Goal: Task Accomplishment & Management: Manage account settings

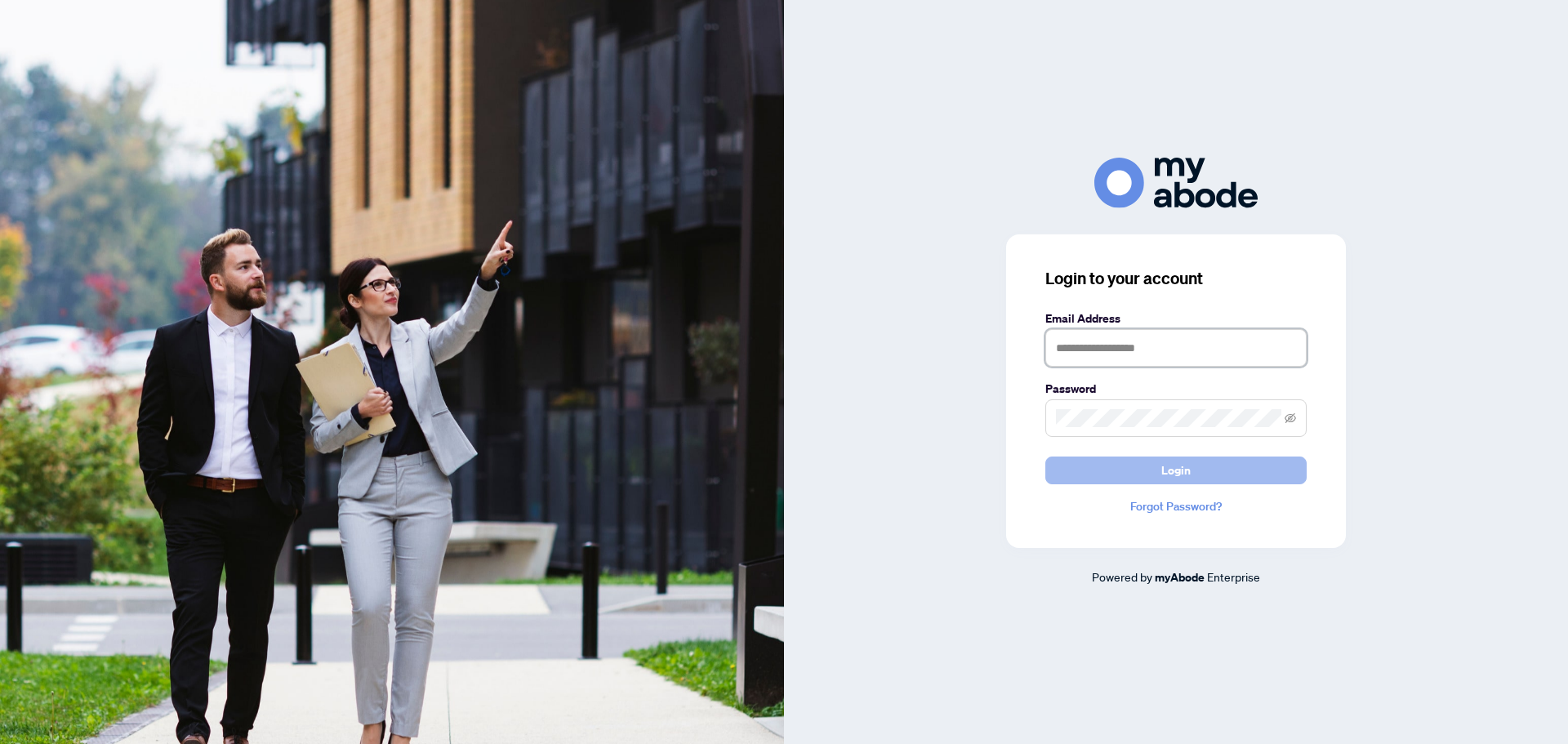
type input "**********"
click at [1150, 467] on button "Login" at bounding box center [1176, 471] width 261 height 27
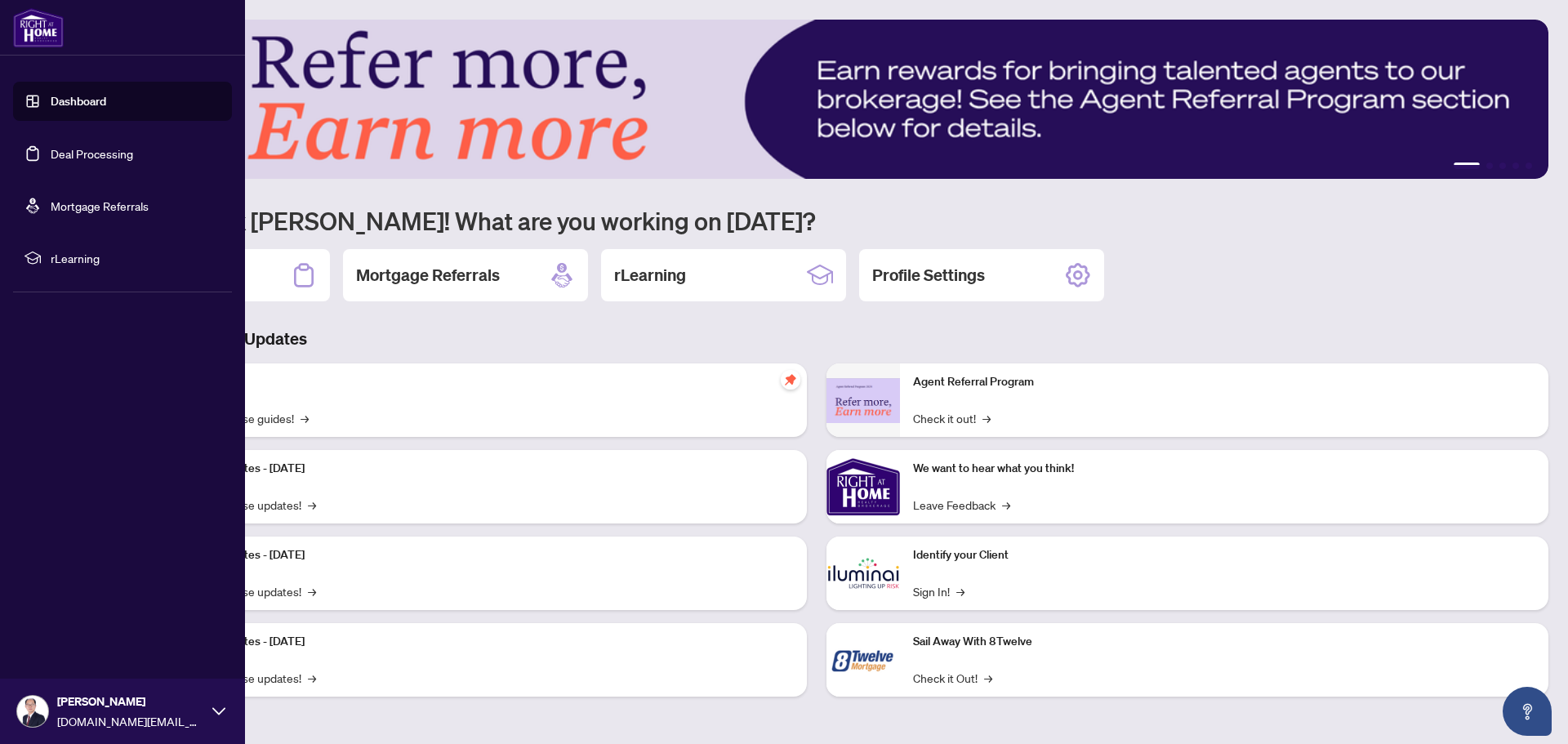
click at [58, 150] on link "Deal Processing" at bounding box center [92, 153] width 82 height 15
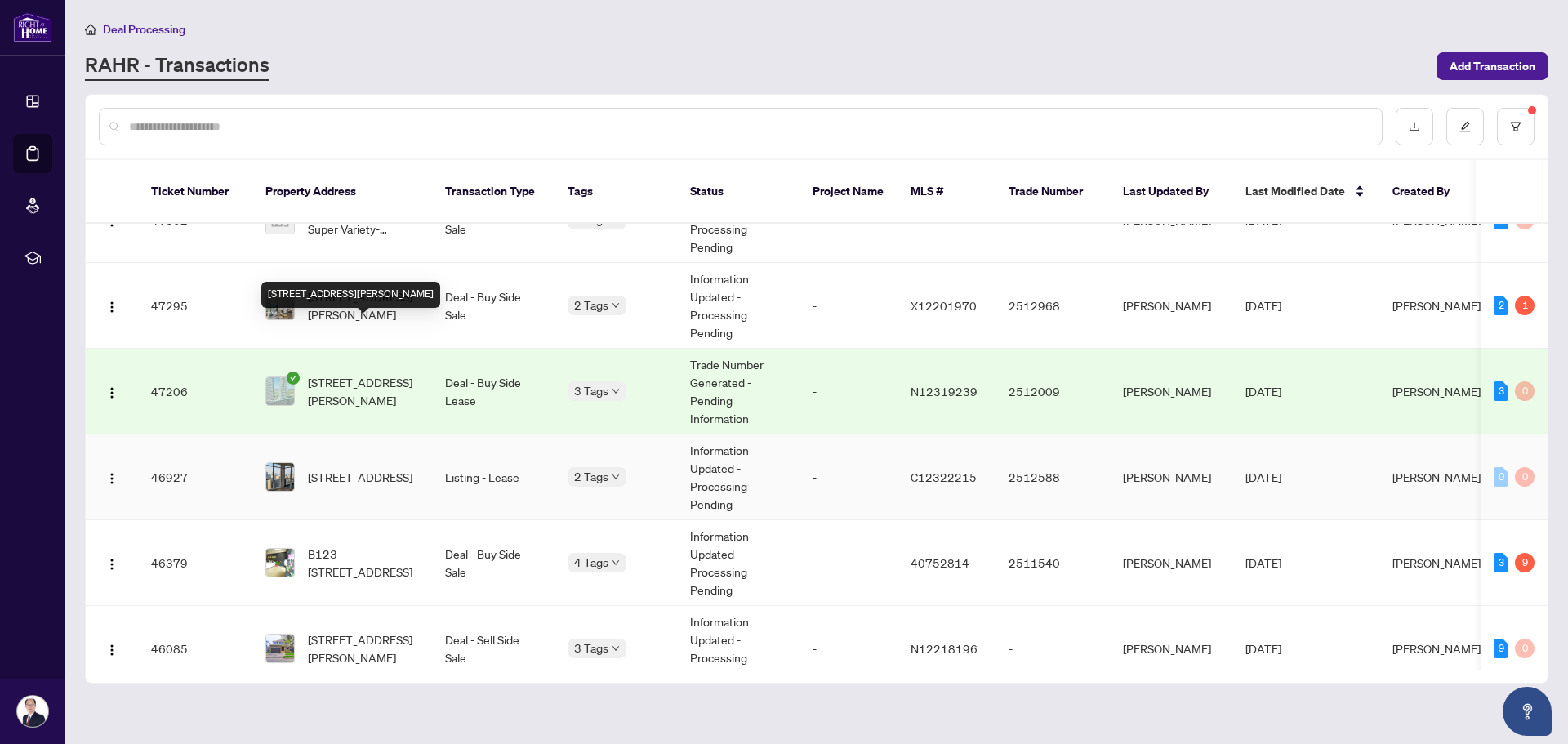
scroll to position [408, 0]
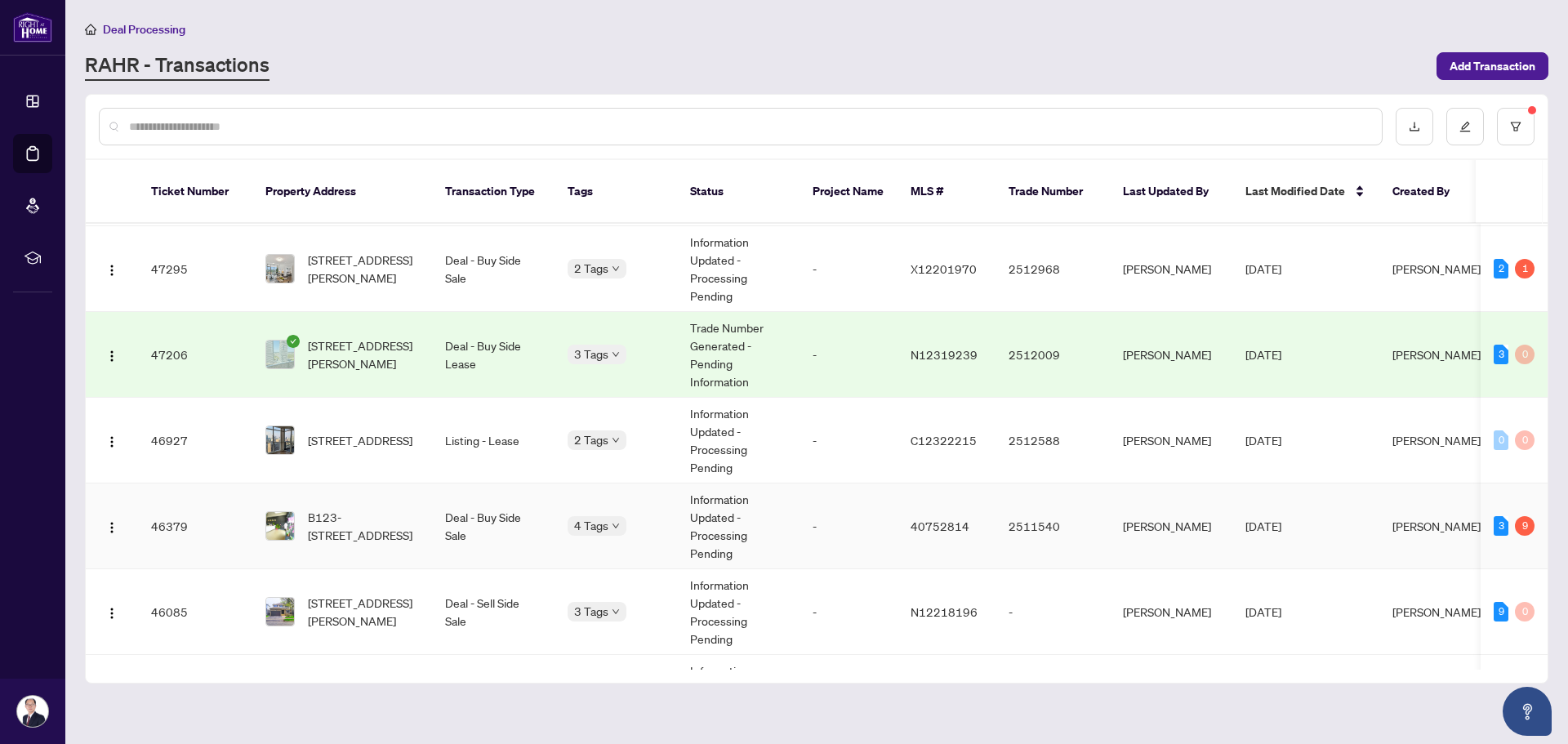
click at [409, 508] on span "B123-[STREET_ADDRESS]" at bounding box center [363, 526] width 111 height 36
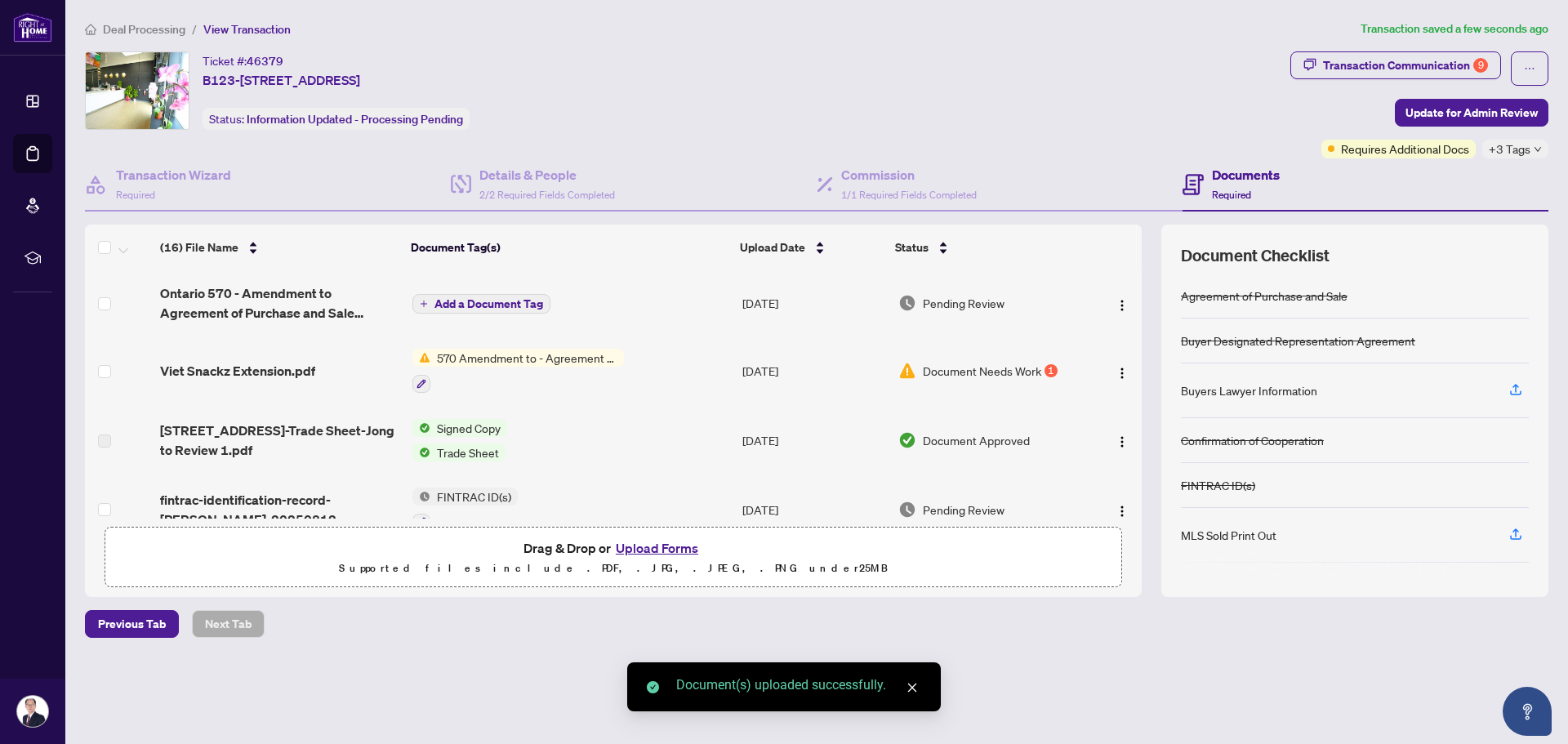
click at [934, 371] on span "Document Needs Work" at bounding box center [982, 370] width 119 height 18
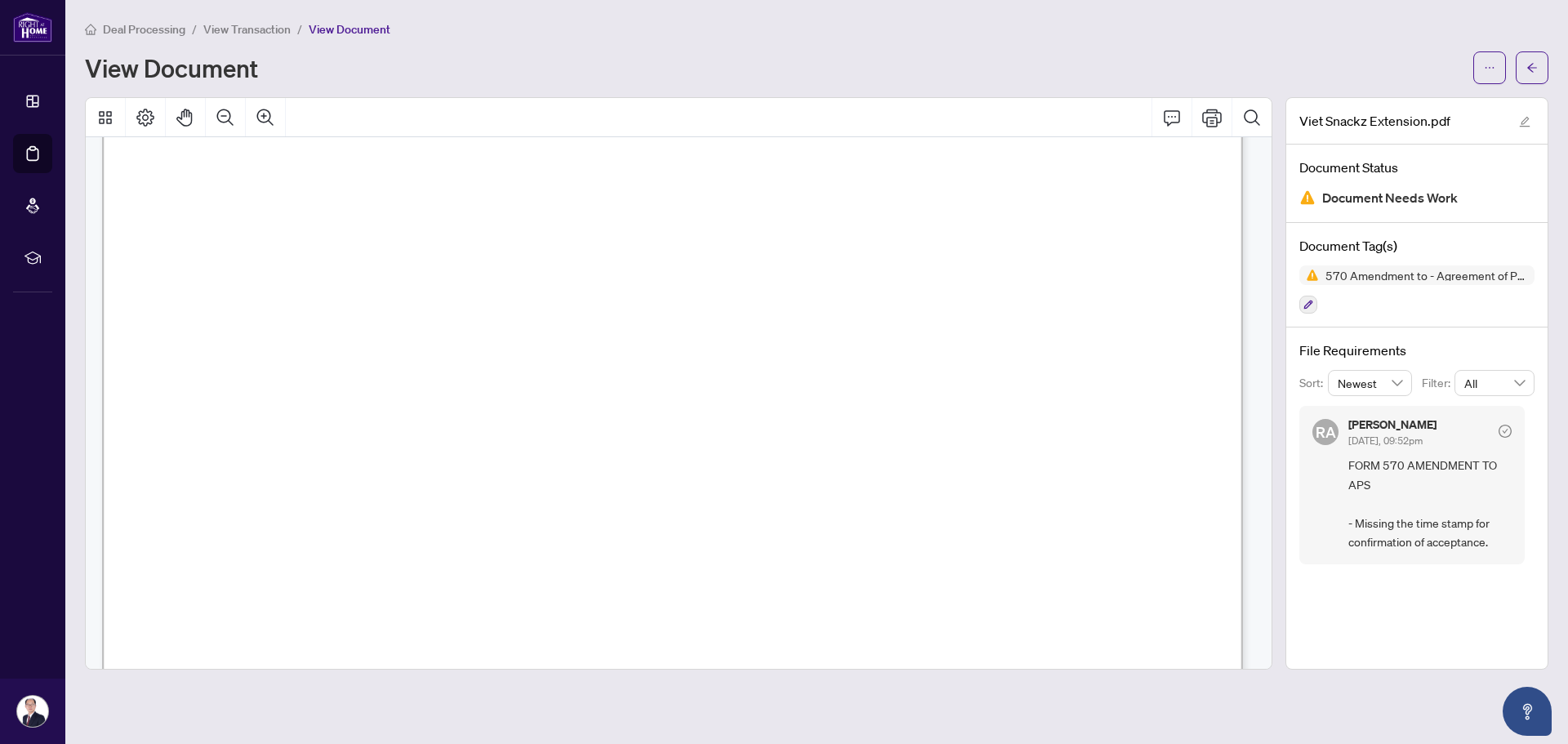
scroll to position [1757, 0]
click at [1539, 70] on button "button" at bounding box center [1532, 68] width 33 height 33
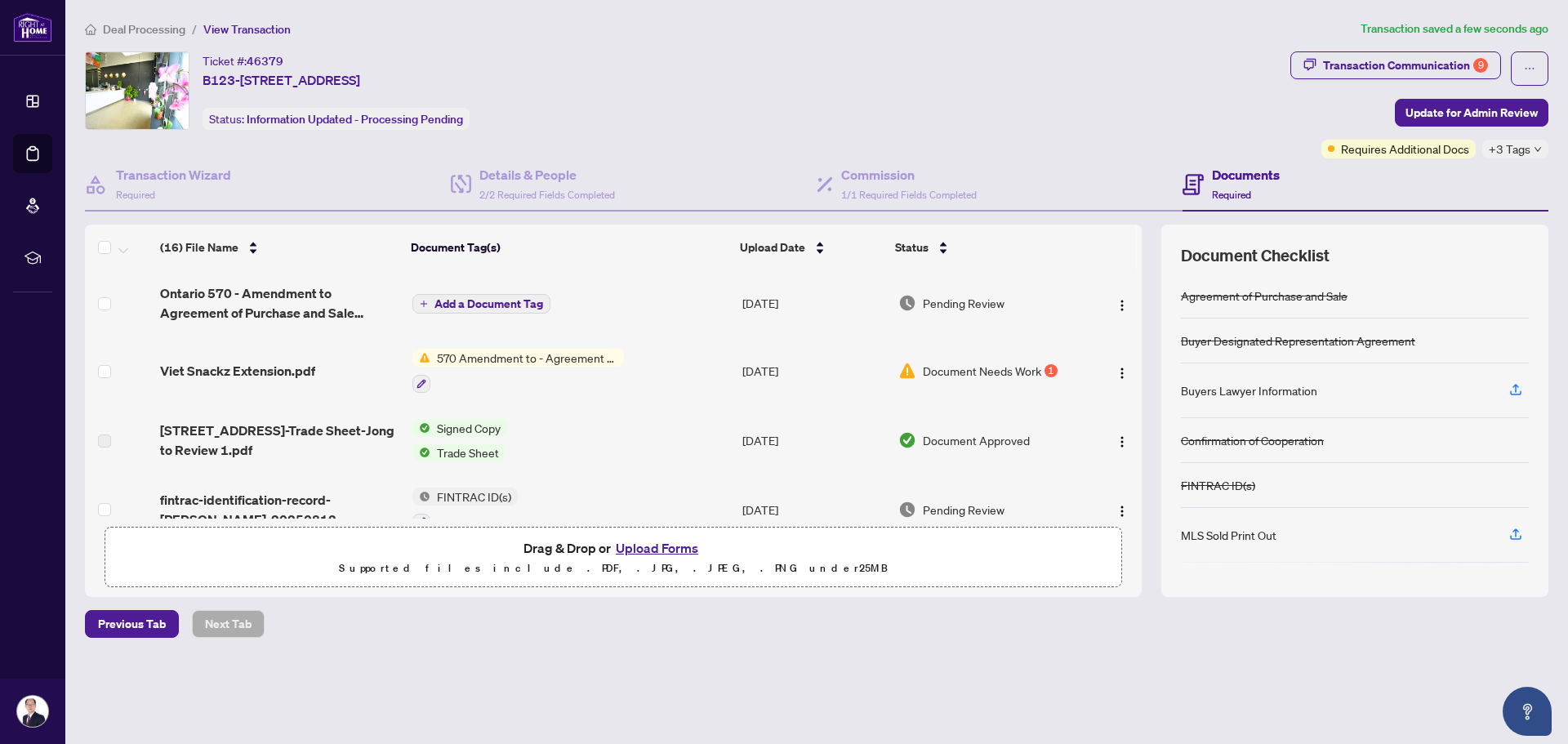
click at [502, 305] on span "Add a Document Tag" at bounding box center [489, 303] width 108 height 11
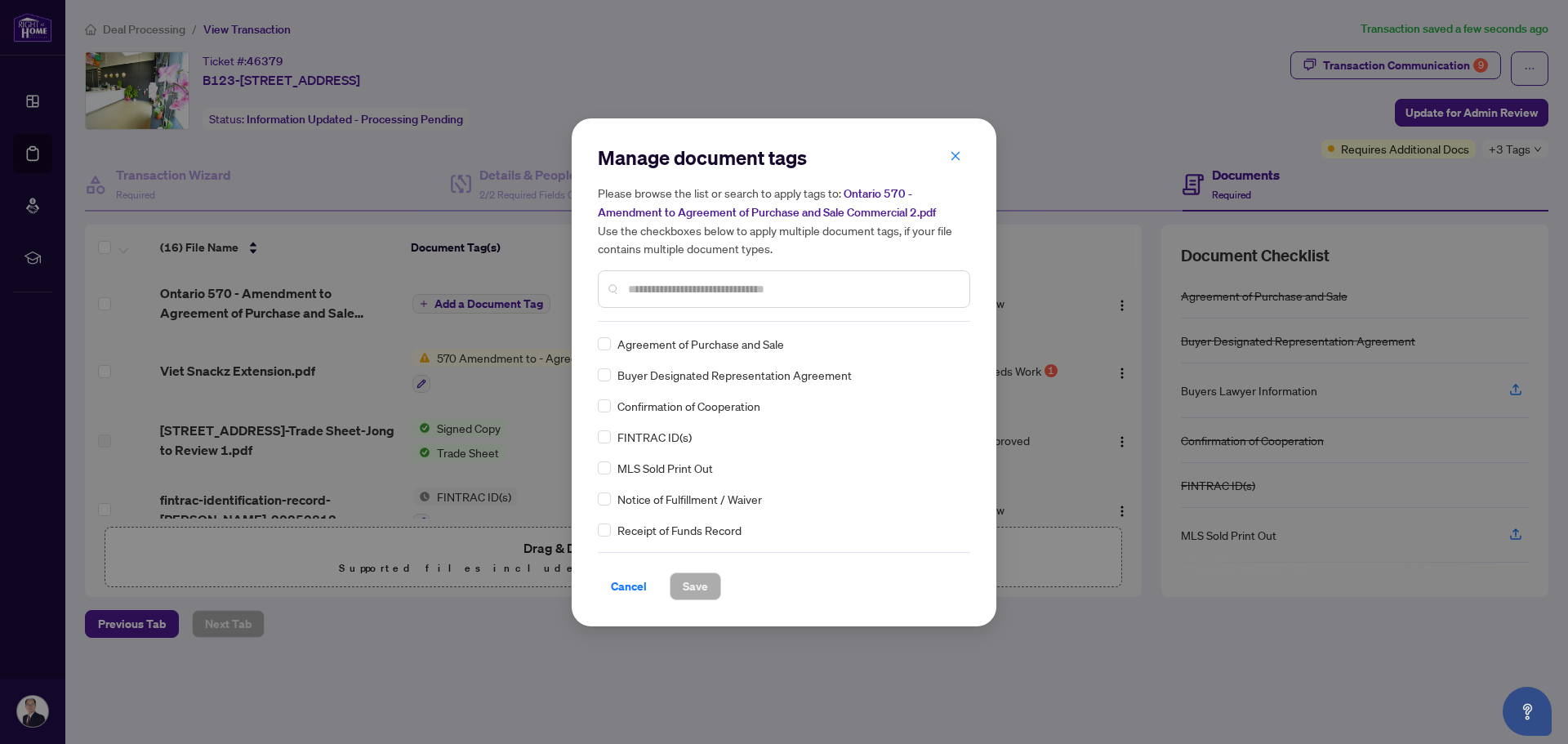
click at [661, 290] on input "text" at bounding box center [792, 289] width 328 height 18
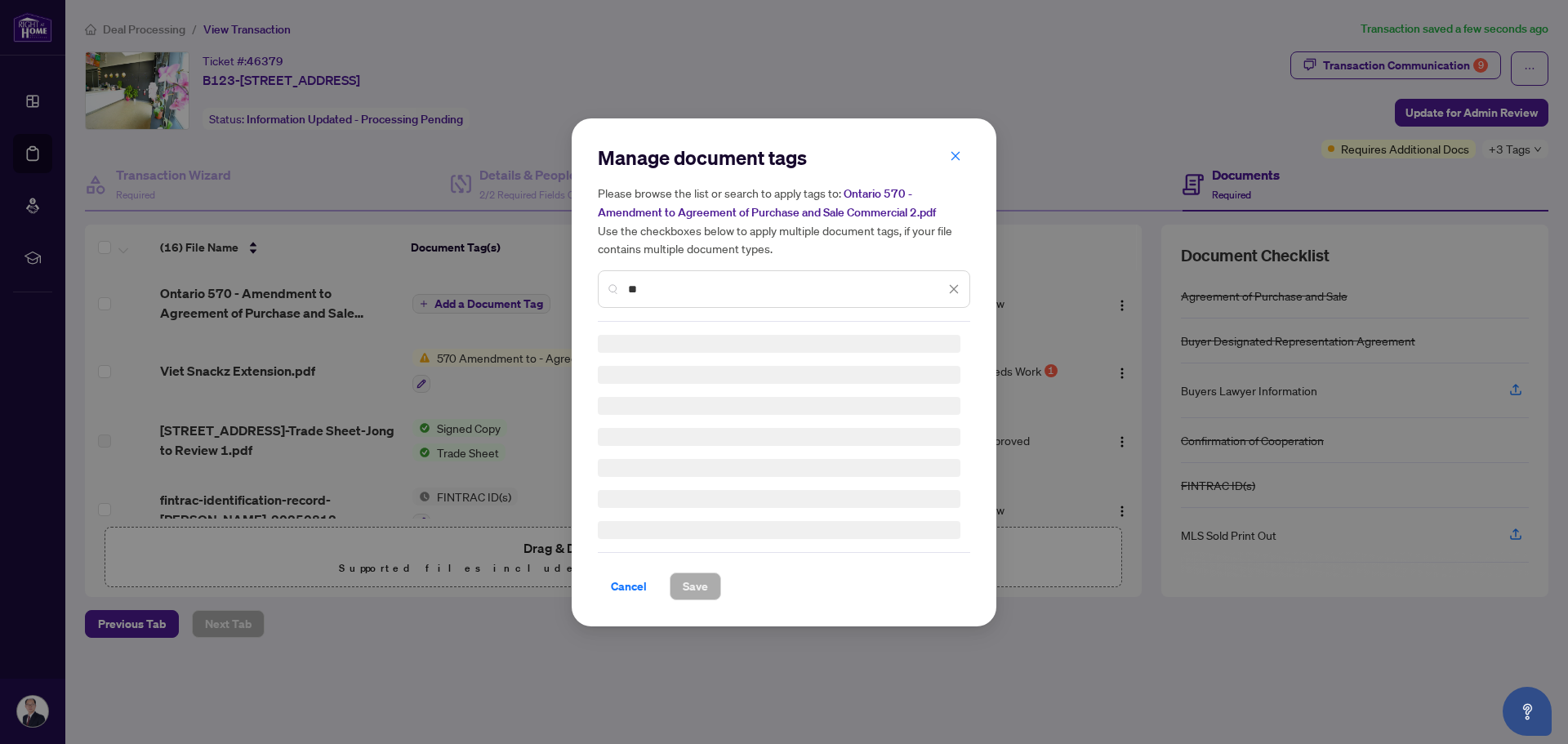
type input "*"
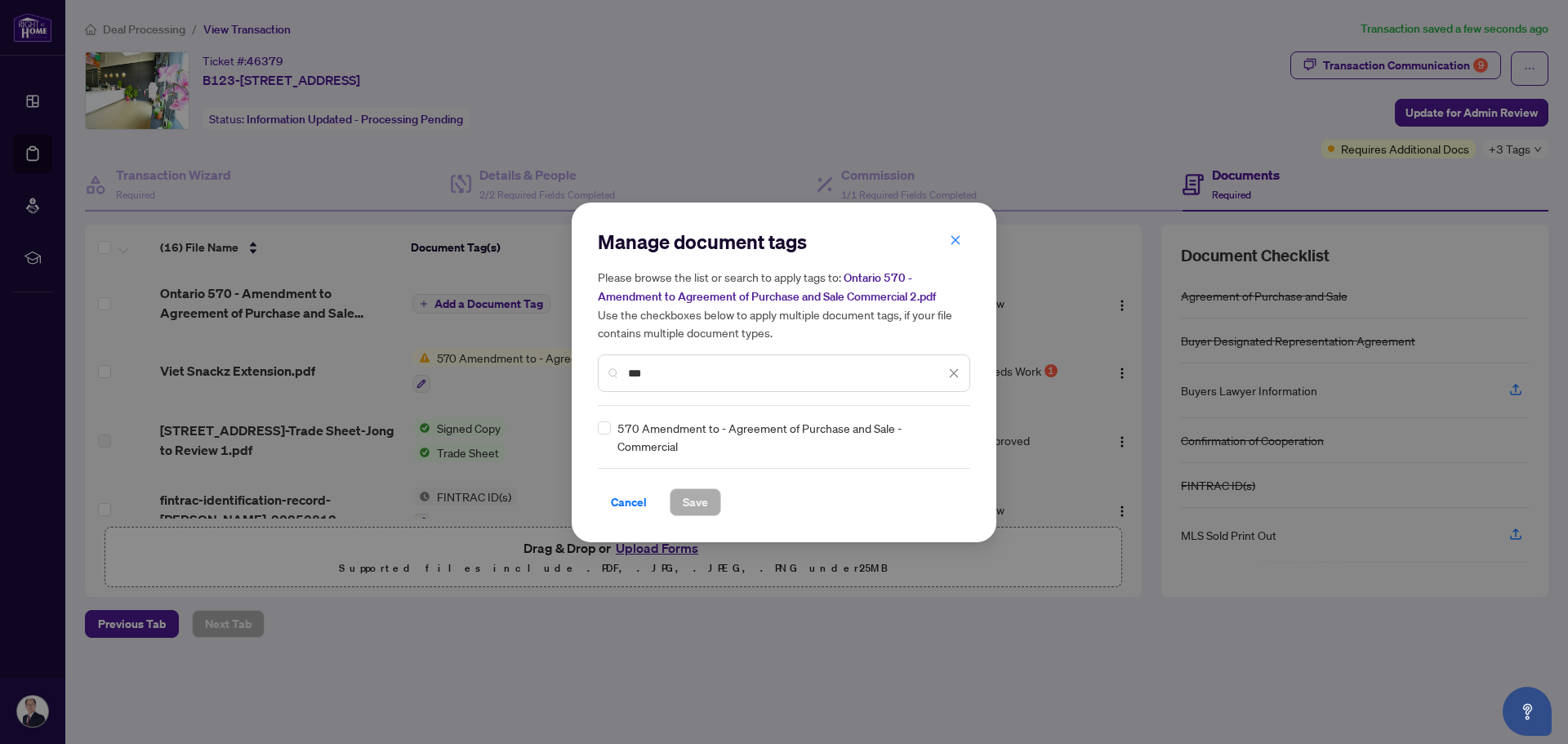
type input "***"
click at [691, 503] on span "Save" at bounding box center [695, 503] width 25 height 26
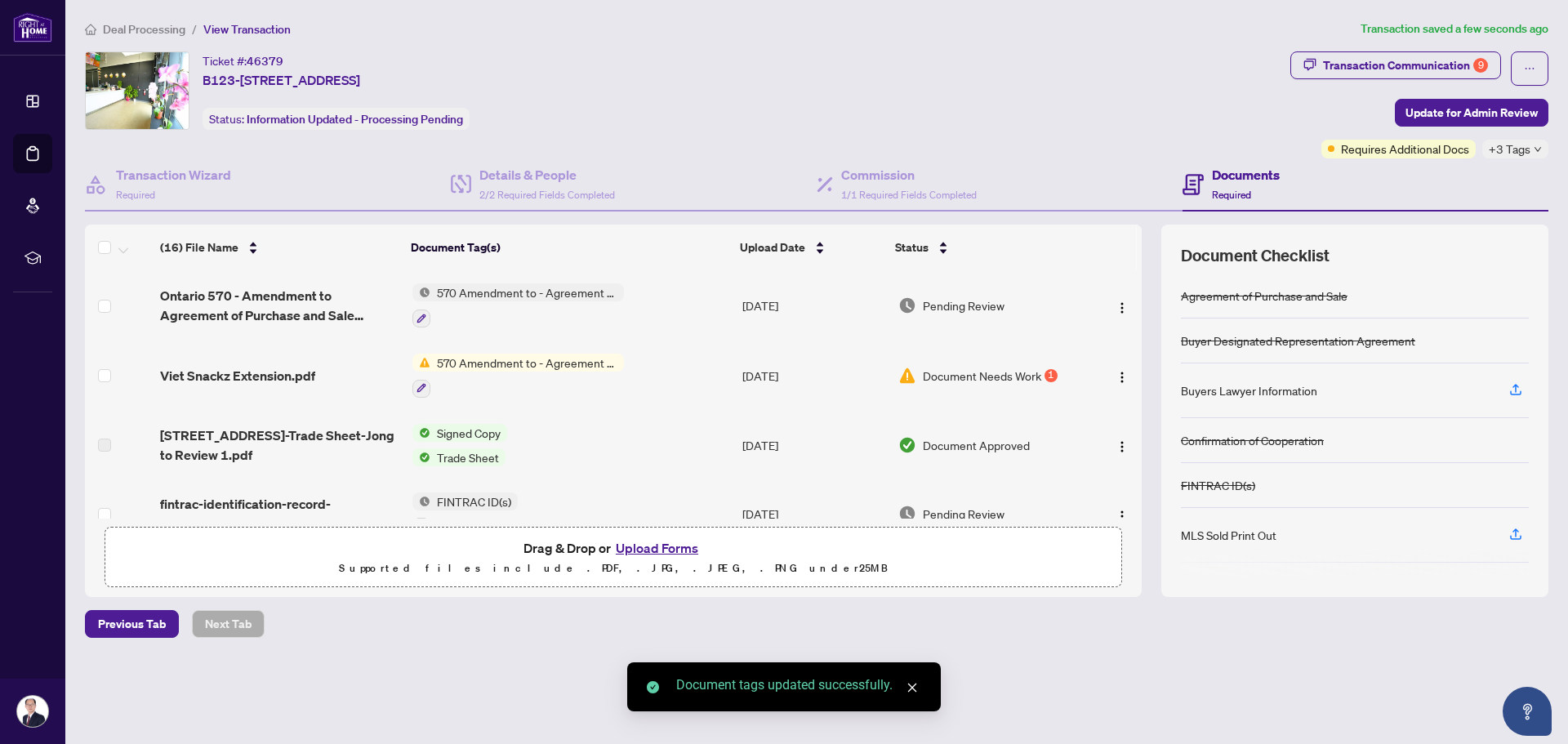
click at [933, 375] on span "Document Needs Work" at bounding box center [982, 375] width 119 height 18
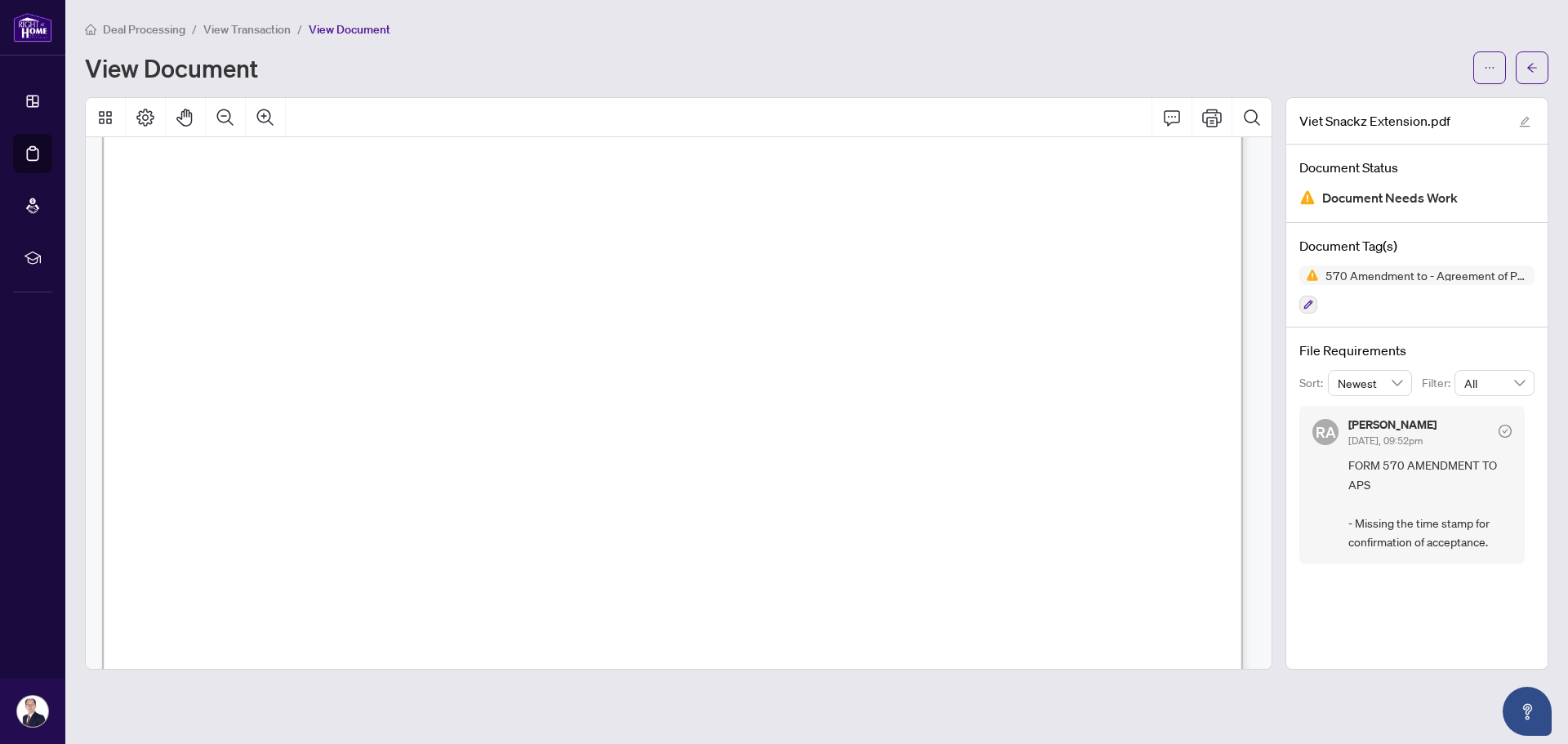
scroll to position [1879, 0]
click at [1546, 69] on button "button" at bounding box center [1532, 68] width 33 height 33
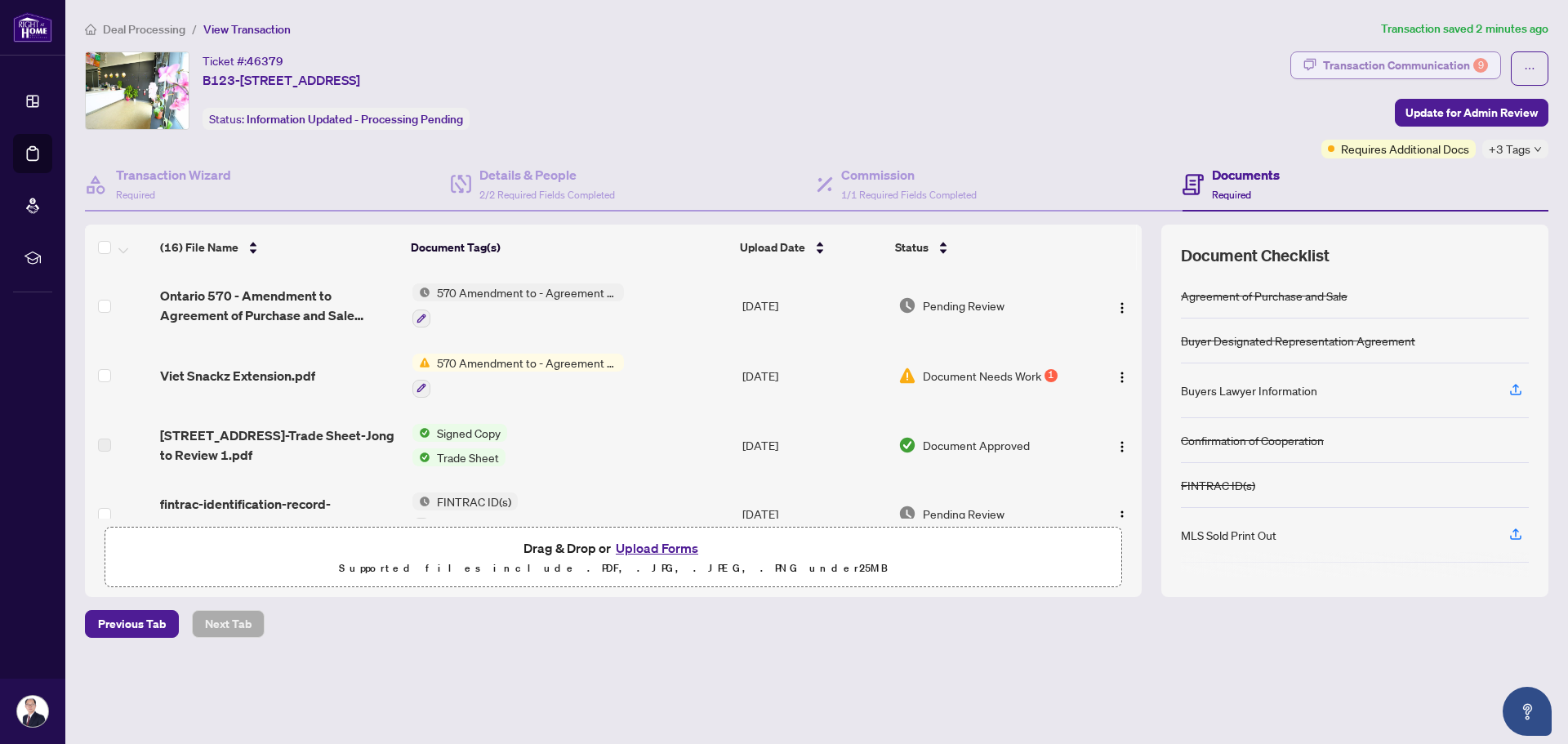
click at [1352, 66] on div "Transaction Communication 9" at bounding box center [1406, 65] width 165 height 26
